Goal: Task Accomplishment & Management: Use online tool/utility

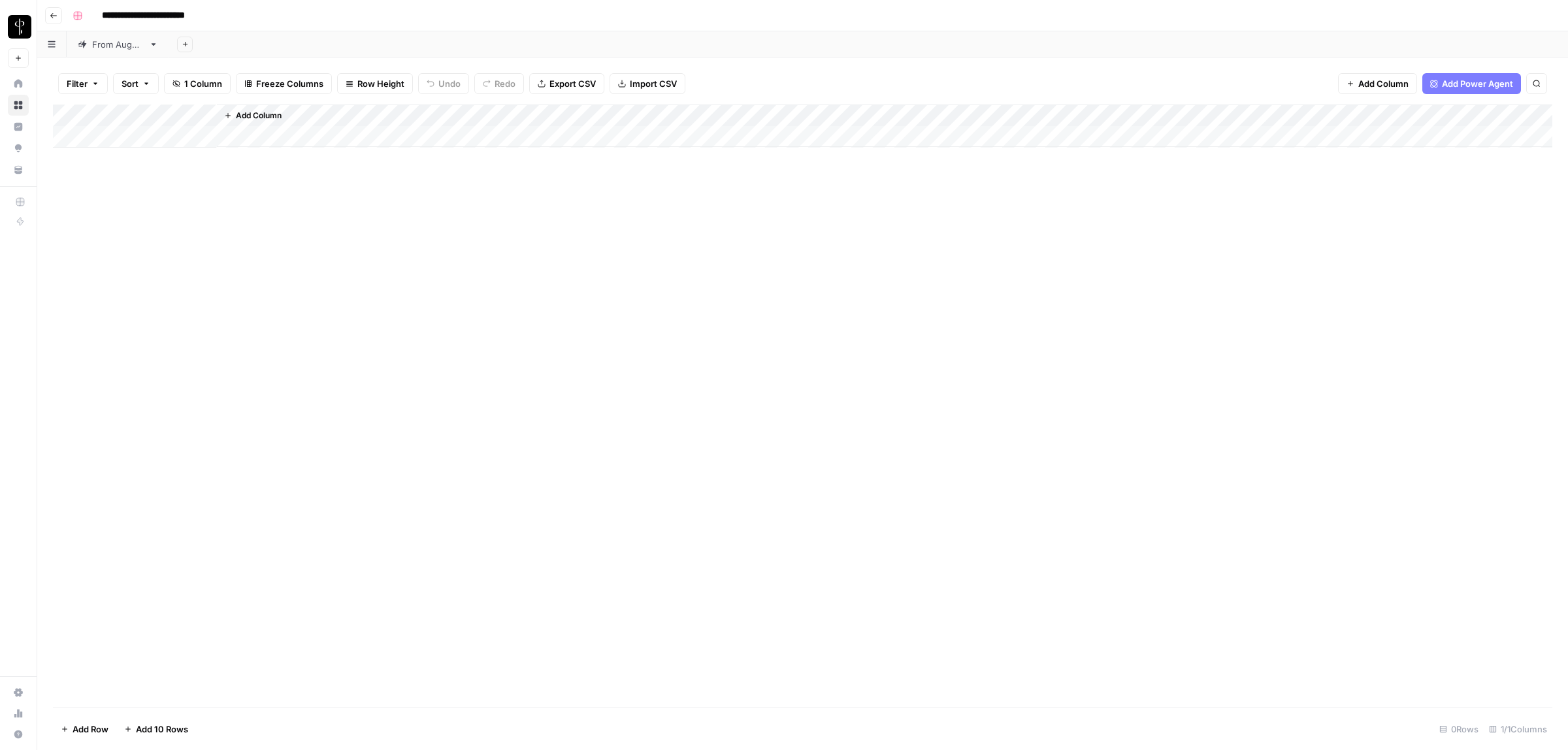
click at [123, 40] on div "From [DATE]" at bounding box center [118, 44] width 52 height 13
click at [95, 82] on icon "button" at bounding box center [95, 83] width 8 height 8
click at [301, 147] on icon "button" at bounding box center [298, 149] width 8 height 8
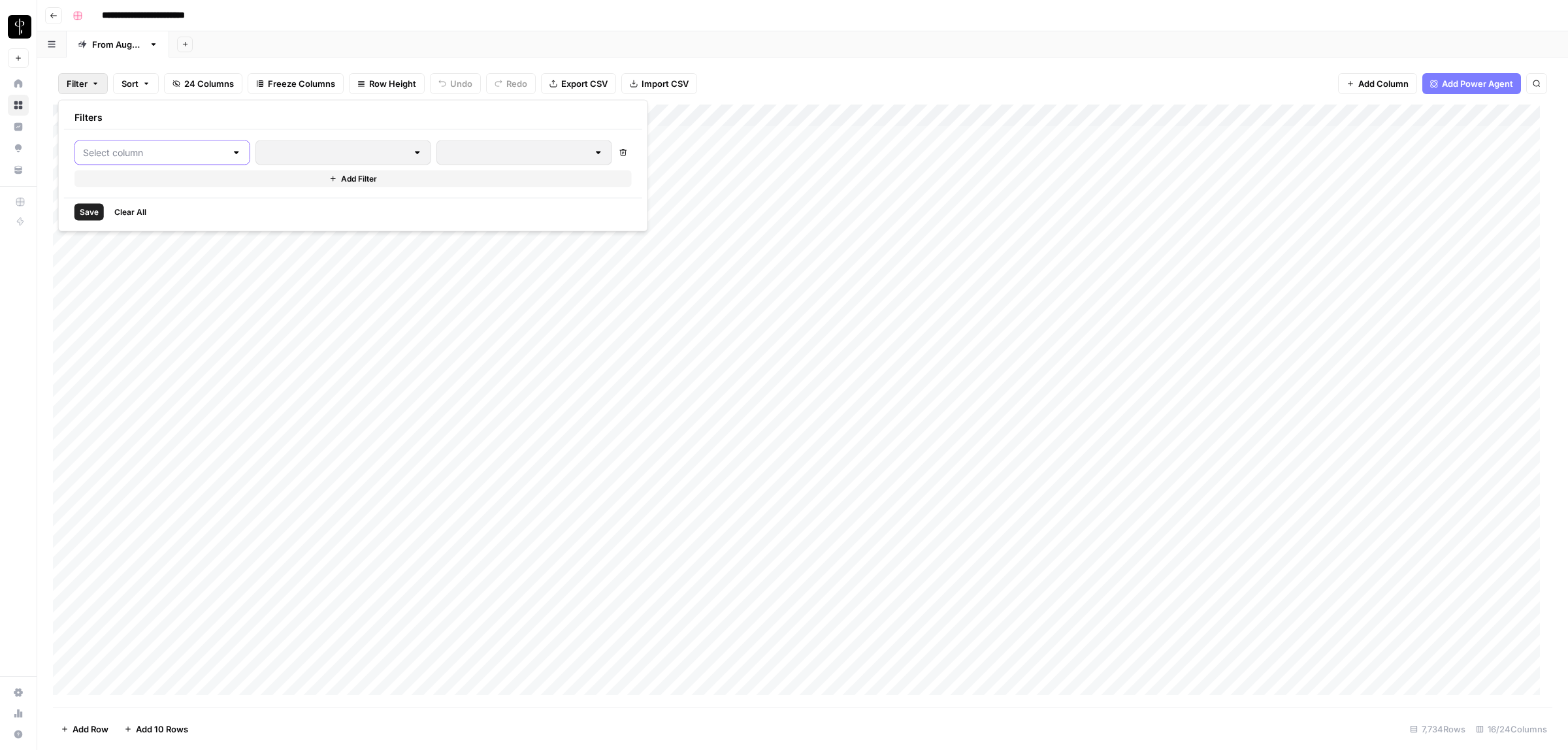
click at [154, 154] on input "text" at bounding box center [155, 153] width 143 height 13
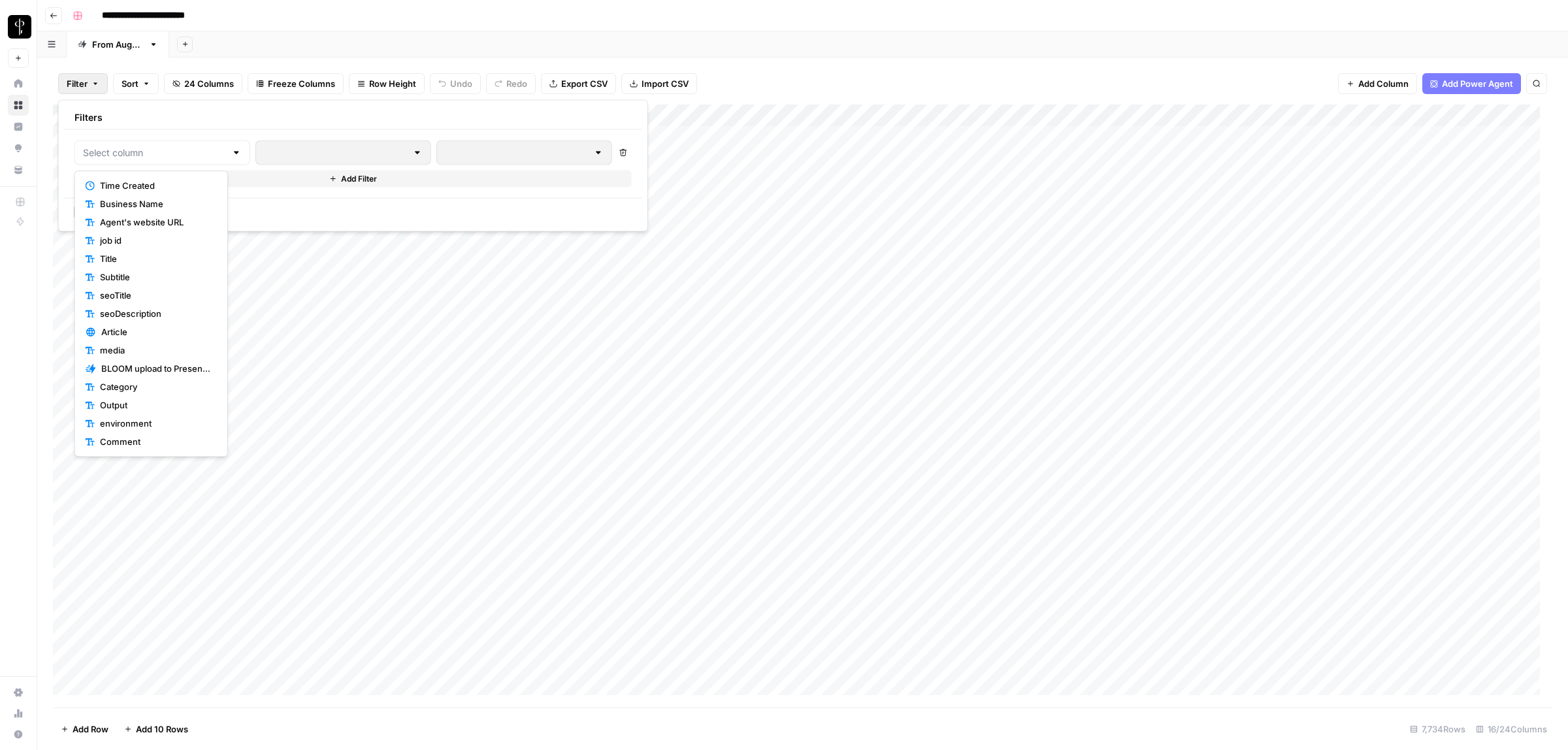
scroll to position [90, 0]
click at [130, 403] on span "Status" at bounding box center [156, 406] width 112 height 13
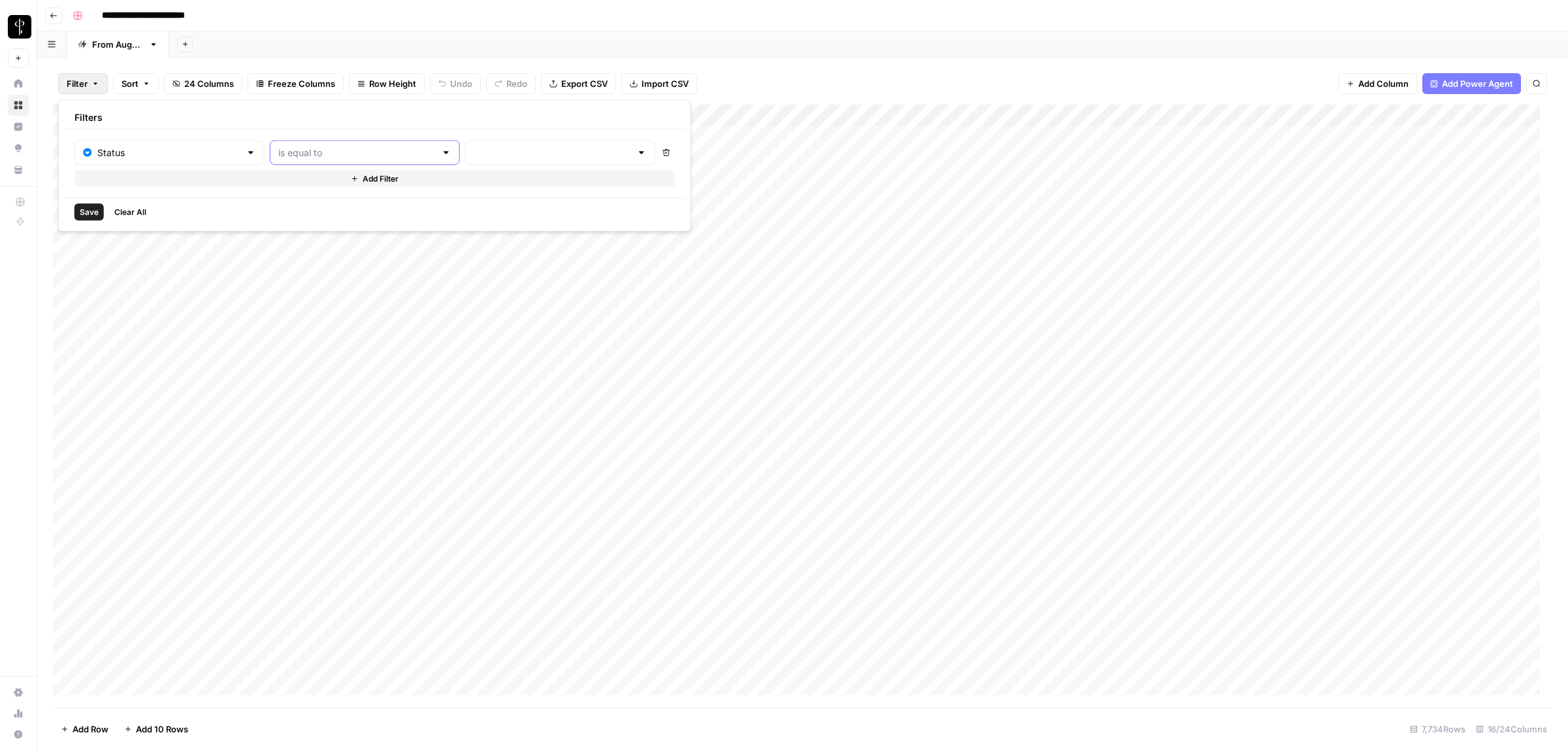
click at [299, 149] on input "text" at bounding box center [357, 153] width 158 height 13
click at [320, 201] on span "is not equal to" at bounding box center [329, 204] width 141 height 13
type input "is not equal to"
click at [473, 151] on input "text" at bounding box center [552, 153] width 158 height 13
click at [478, 183] on span "Posted" at bounding box center [510, 185] width 124 height 13
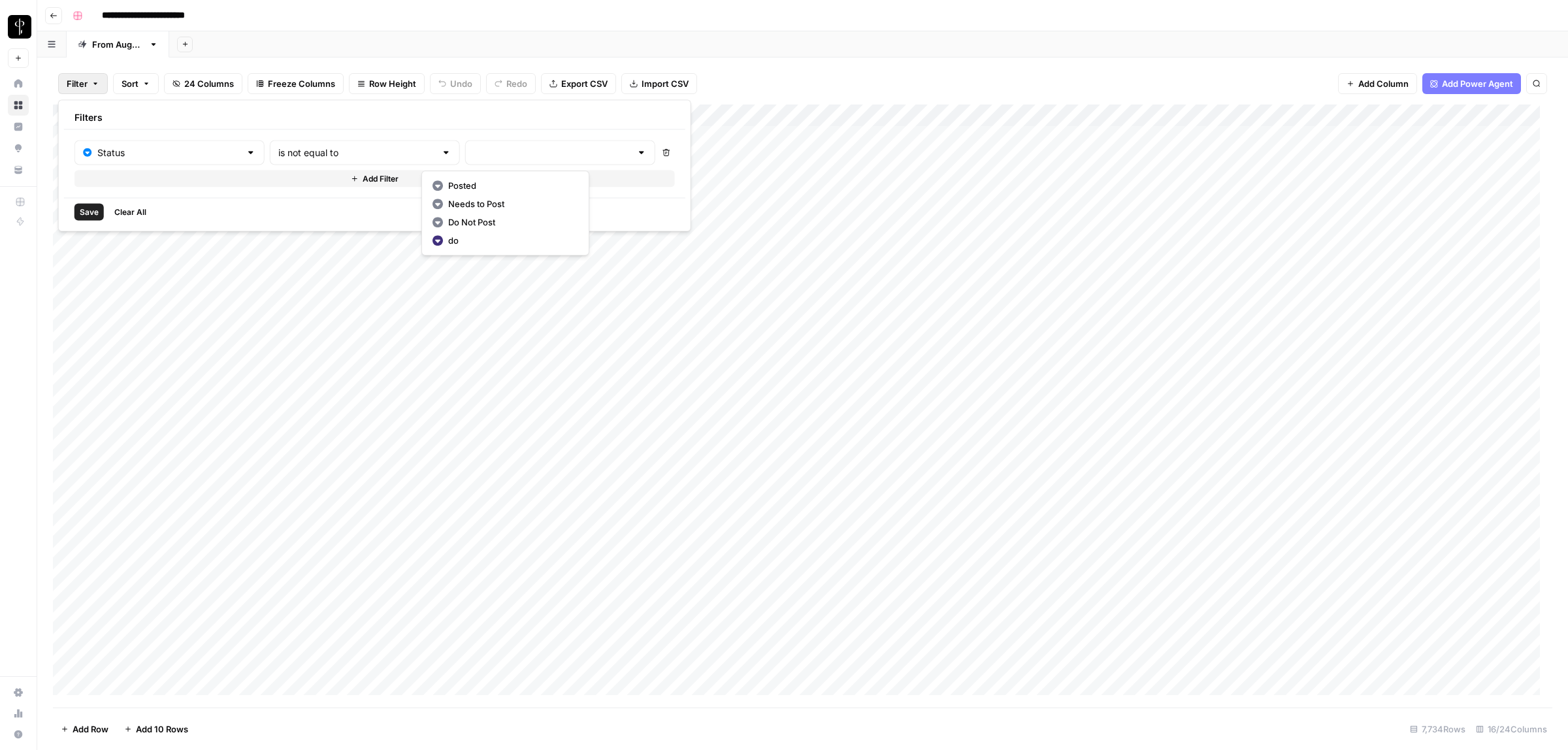
type input "Posted"
click at [319, 177] on button "Add Filter" at bounding box center [376, 179] width 604 height 17
click at [175, 181] on input "text" at bounding box center [162, 183] width 158 height 13
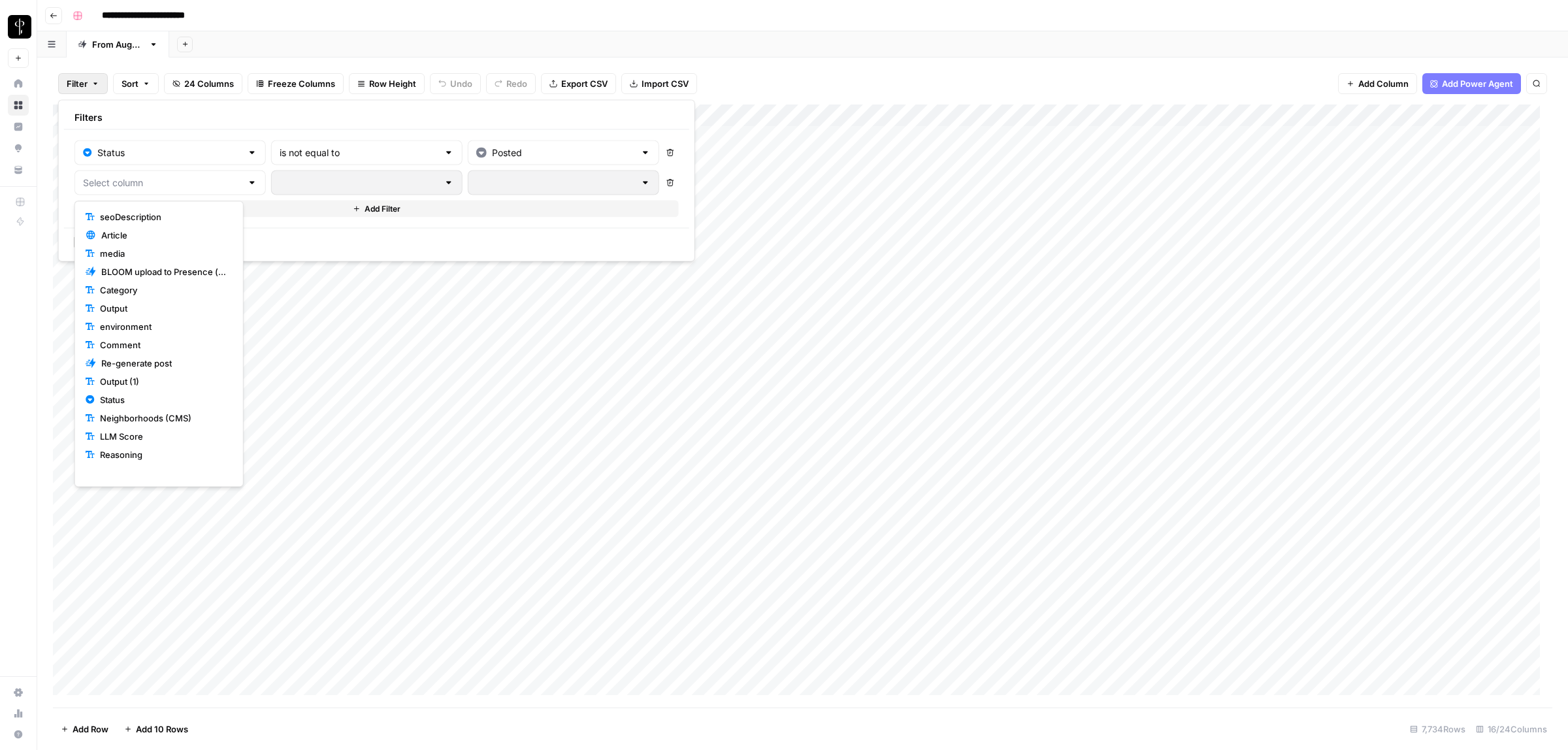
scroll to position [146, 0]
click at [141, 382] on span "Status" at bounding box center [164, 381] width 127 height 13
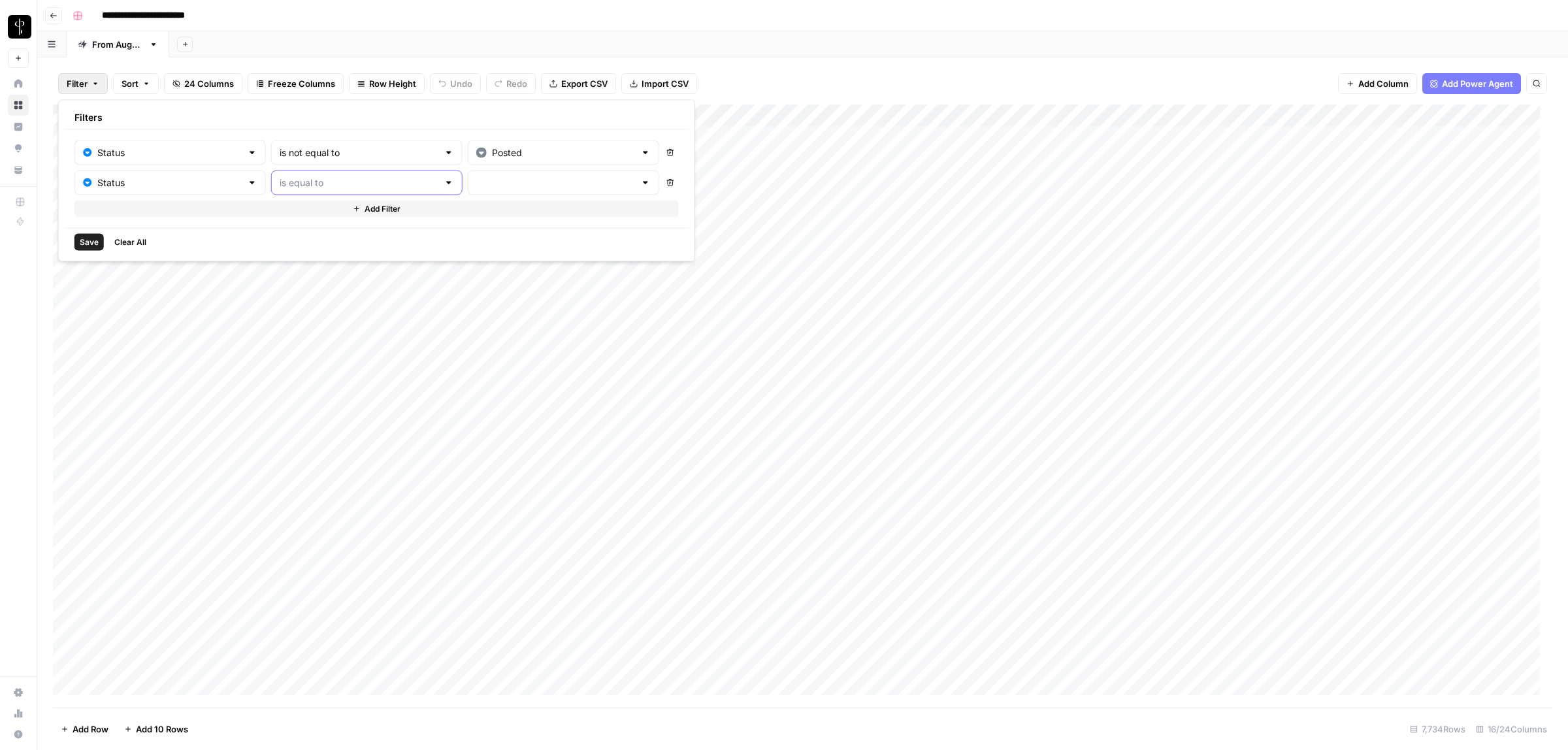
click at [304, 176] on input "text" at bounding box center [359, 183] width 158 height 13
click at [315, 233] on span "is not equal to" at bounding box center [331, 234] width 141 height 13
type input "is not equal to"
click at [490, 175] on div at bounding box center [564, 183] width 192 height 25
click at [465, 229] on span "Needs to Post" at bounding box center [514, 234] width 126 height 13
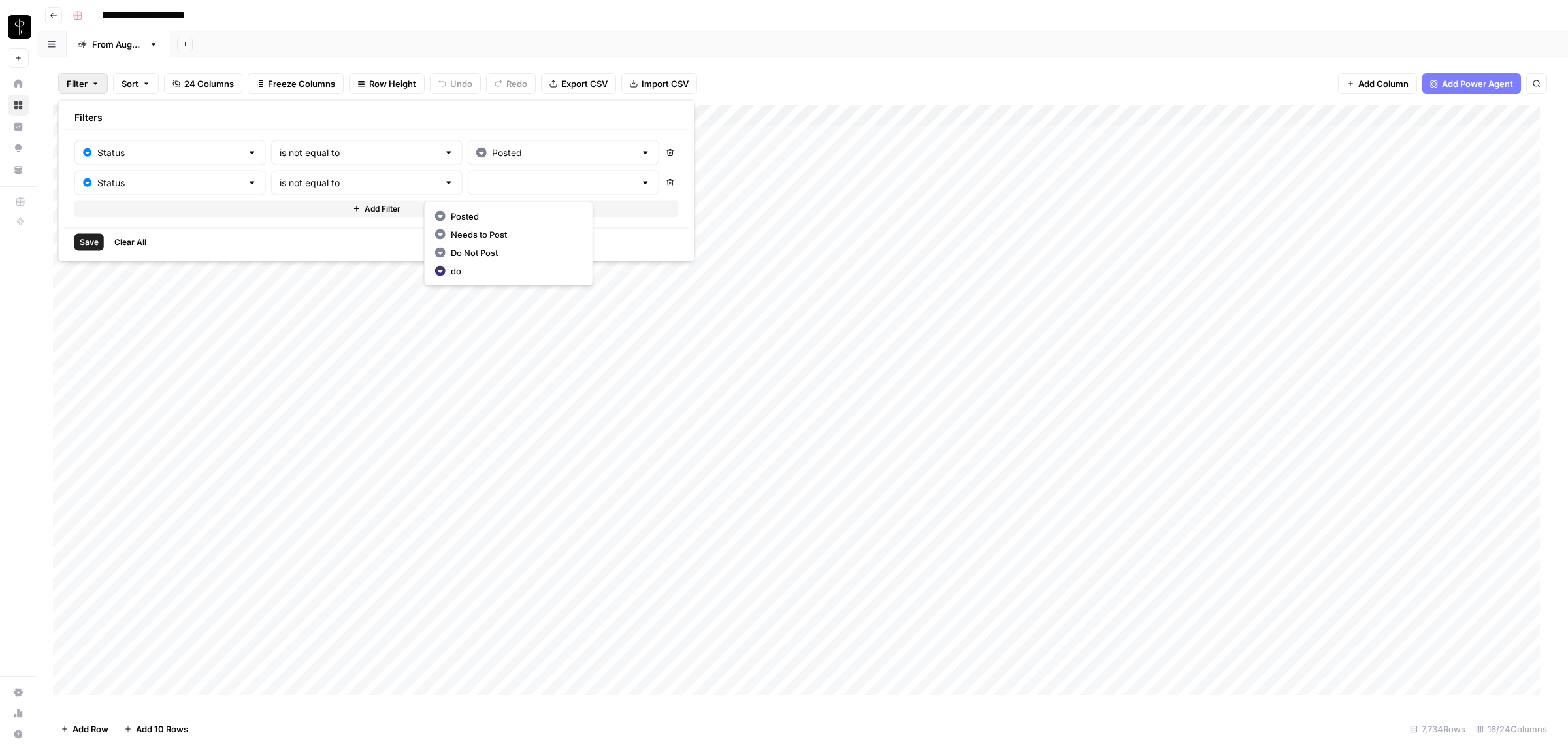
type input "Needs to Post"
click at [364, 210] on span "Add Filter" at bounding box center [382, 209] width 36 height 12
click at [247, 215] on div at bounding box center [252, 213] width 11 height 13
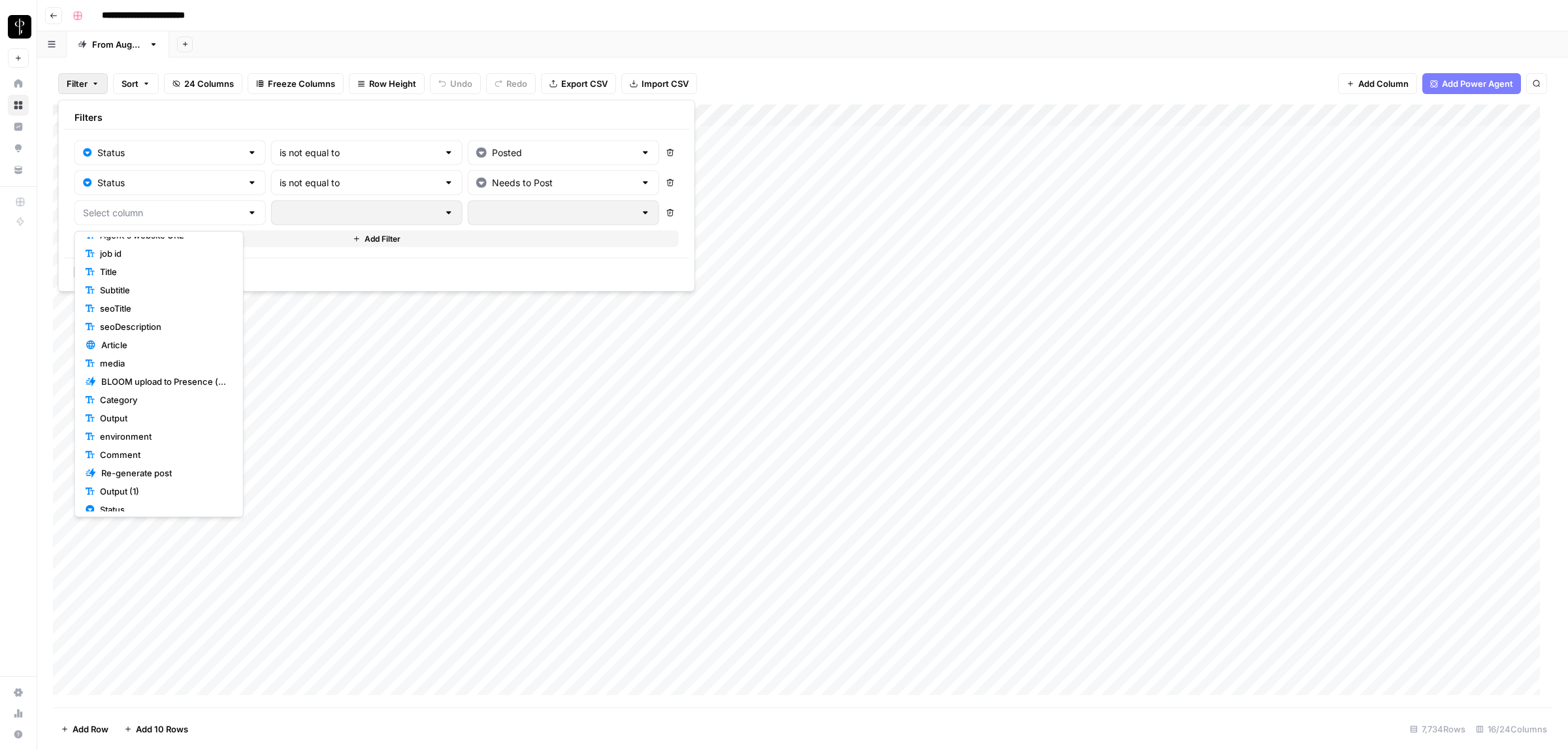
scroll to position [85, 0]
click at [126, 473] on span "Status" at bounding box center [164, 473] width 127 height 13
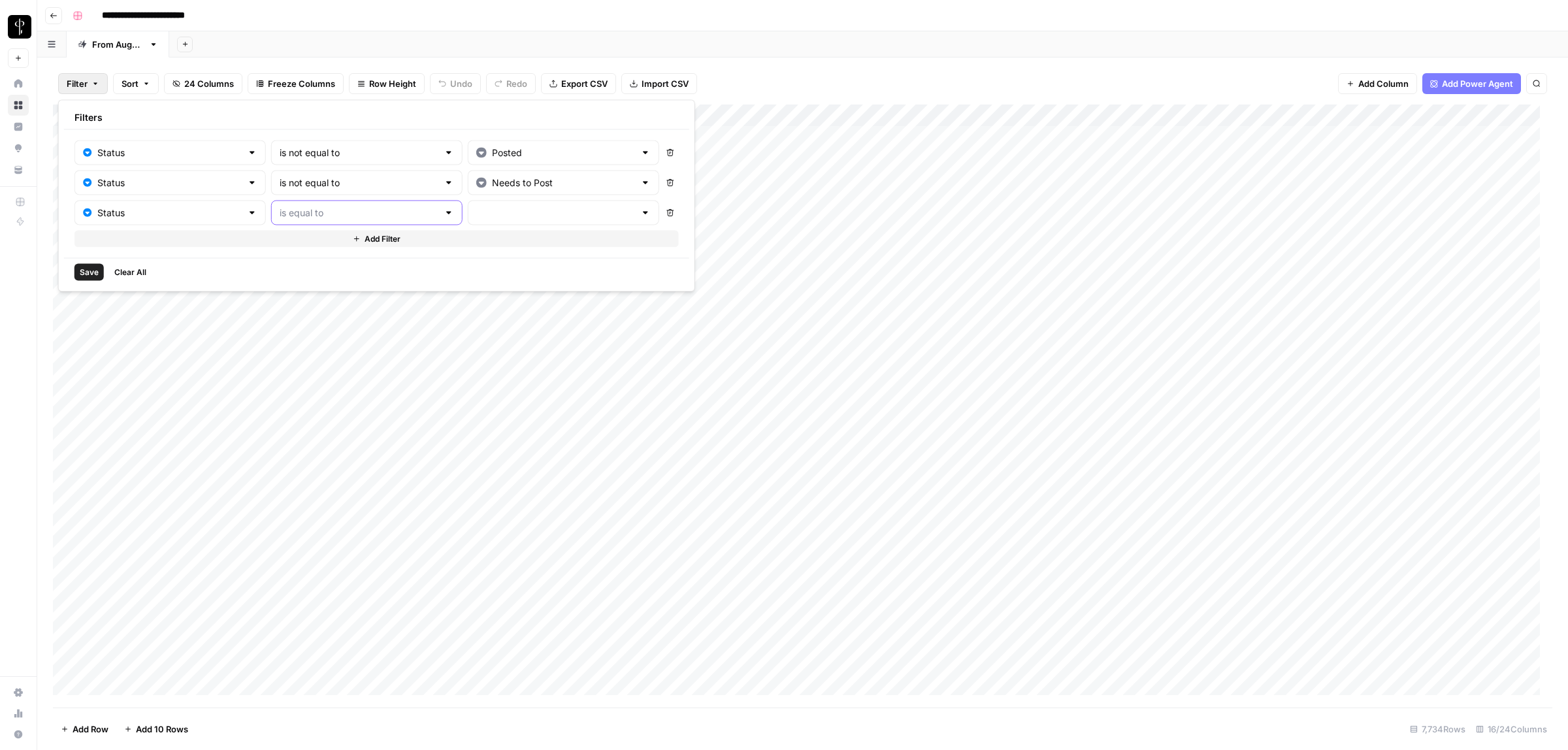
click at [303, 212] on input "text" at bounding box center [359, 213] width 158 height 13
click at [311, 268] on span "is not equal to" at bounding box center [331, 264] width 141 height 13
type input "is not equal to"
click at [476, 212] on input "text" at bounding box center [555, 213] width 158 height 13
click at [489, 281] on span "Do Not Post" at bounding box center [514, 283] width 126 height 13
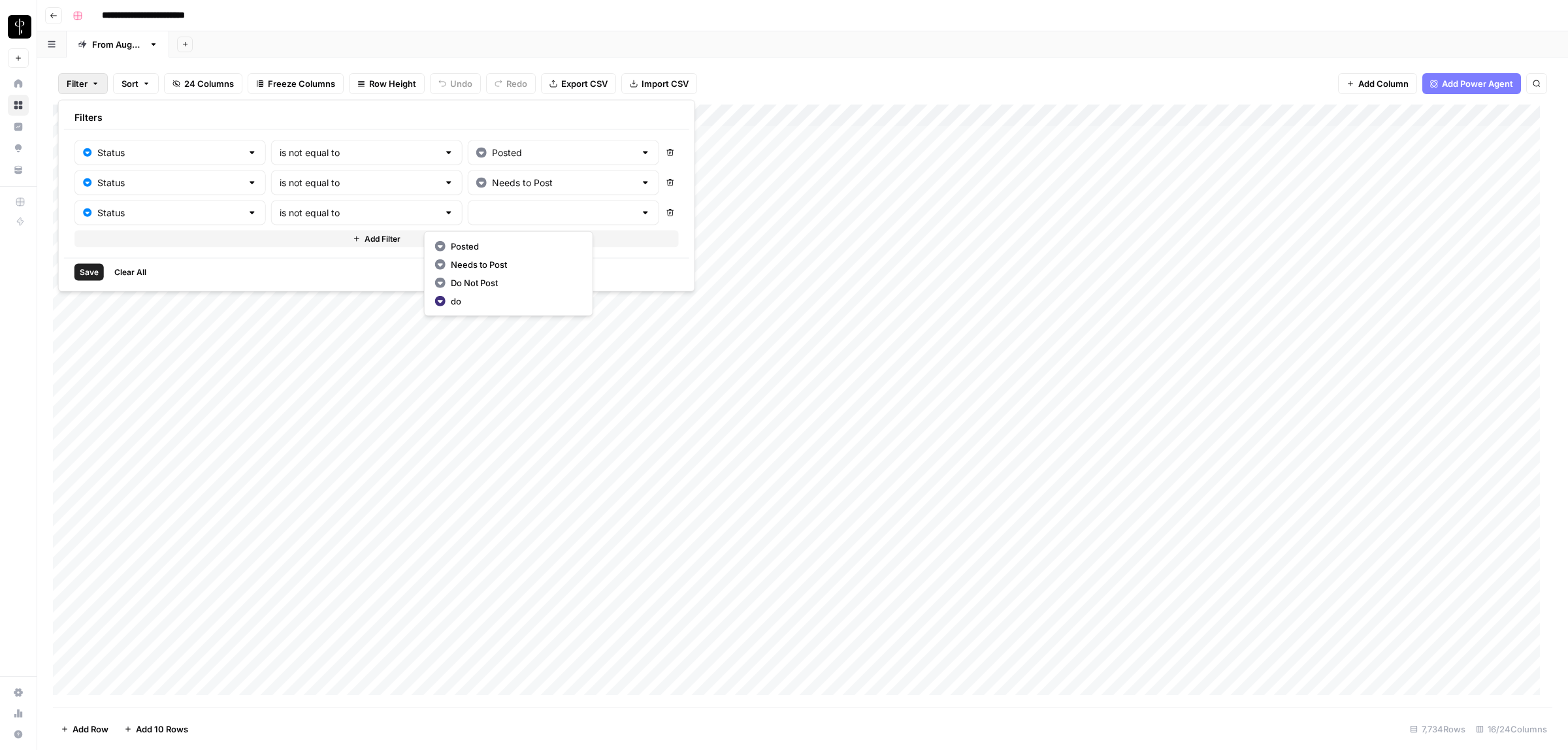
type input "Do Not Post"
click at [85, 272] on span "Save" at bounding box center [89, 272] width 19 height 12
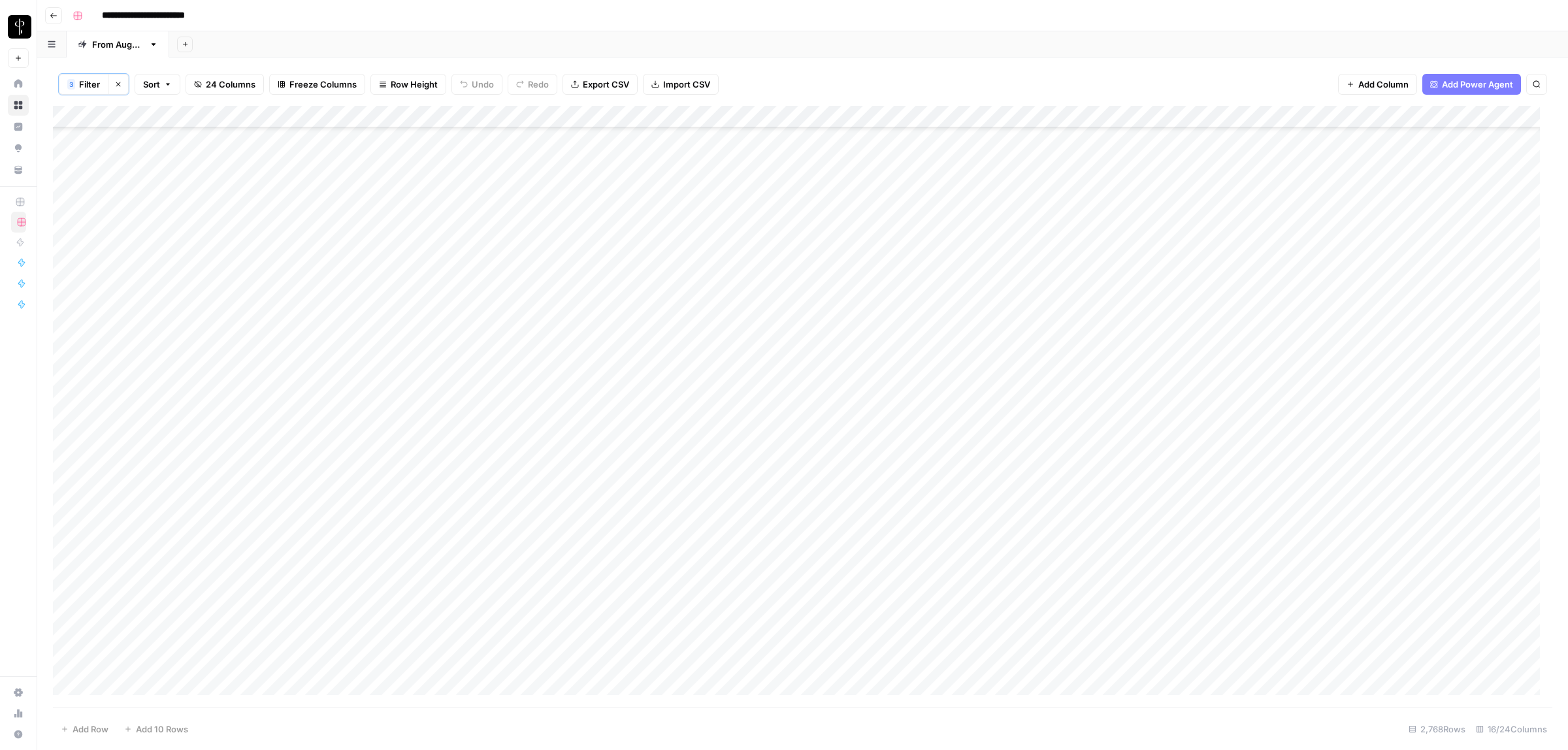
scroll to position [0, 0]
type input "**********"
